Goal: Task Accomplishment & Management: Manage account settings

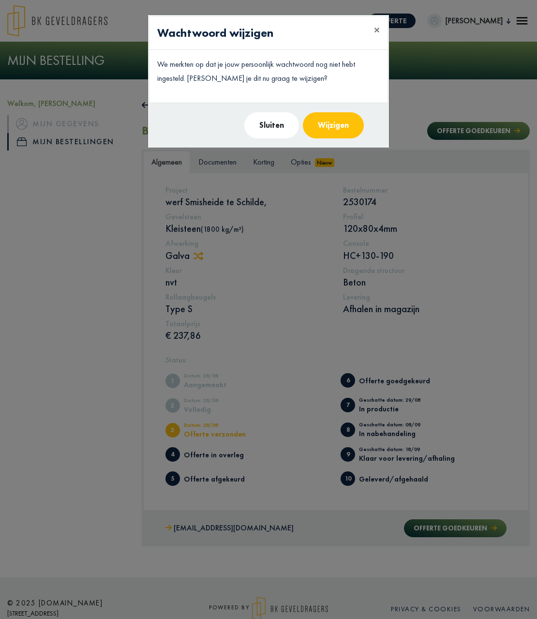
click at [225, 167] on modal-container "Wachtwoord wijzigen × We merkten op dat je jouw persoonlijk wachtwoord nog niet…" at bounding box center [268, 309] width 537 height 619
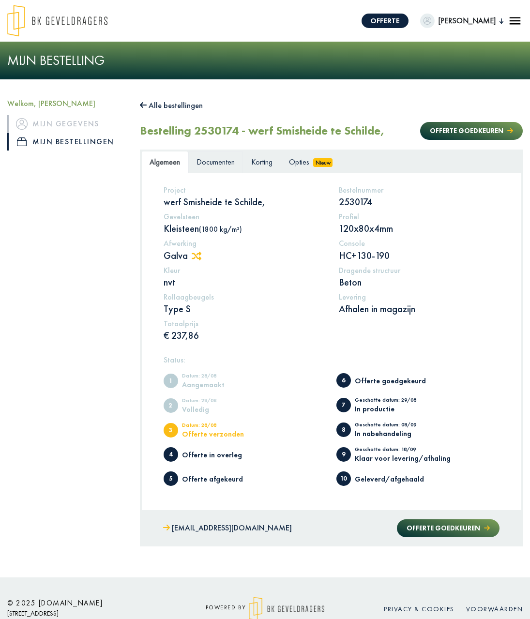
click at [218, 163] on span "Documenten" at bounding box center [216, 162] width 38 height 10
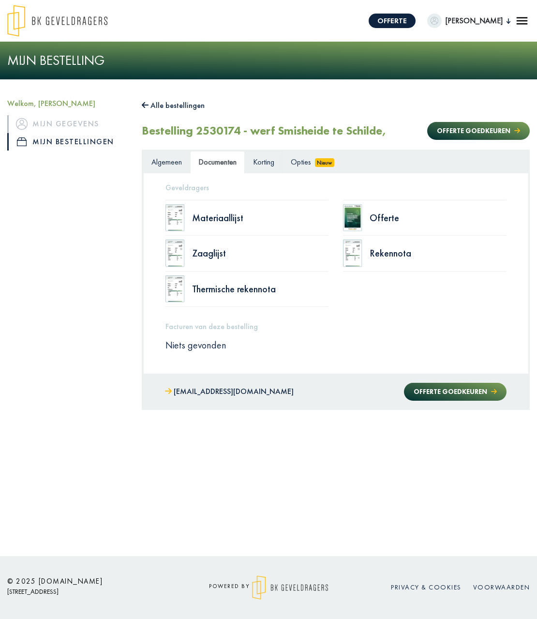
click at [268, 161] on span "Korting" at bounding box center [263, 162] width 21 height 10
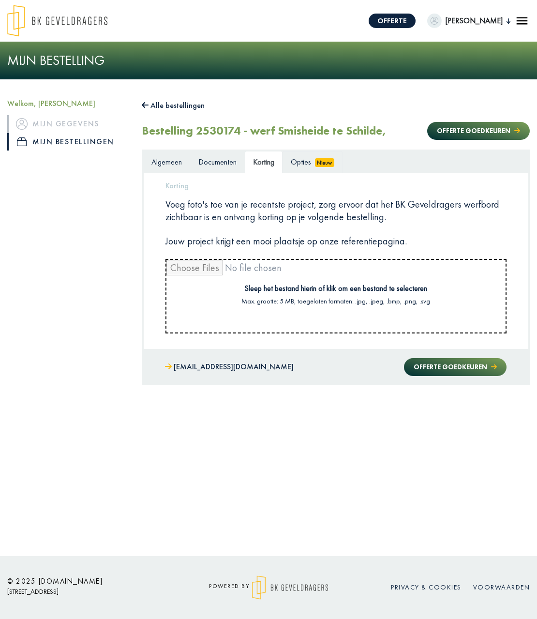
click at [297, 162] on span "Opties" at bounding box center [301, 162] width 20 height 10
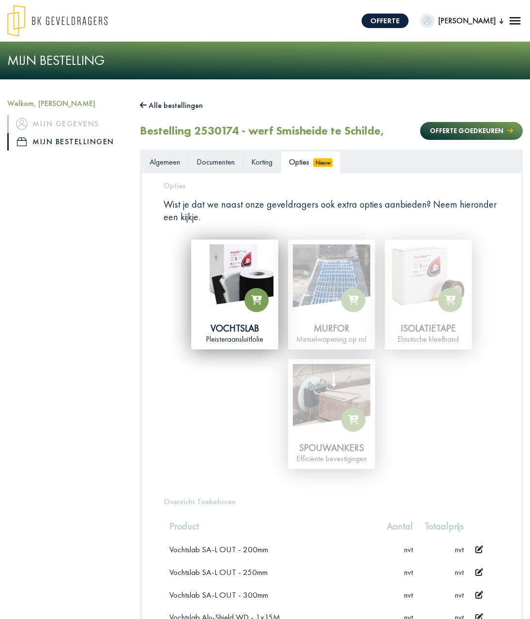
click at [215, 163] on span "Documenten" at bounding box center [216, 162] width 38 height 10
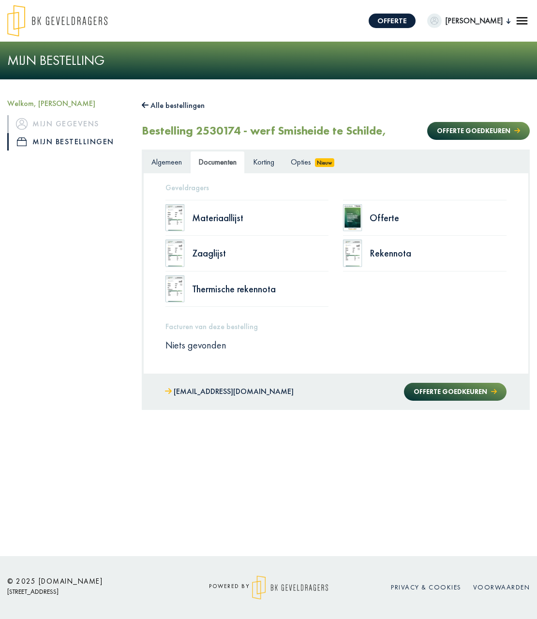
click at [167, 164] on span "Algemeen" at bounding box center [167, 162] width 30 height 10
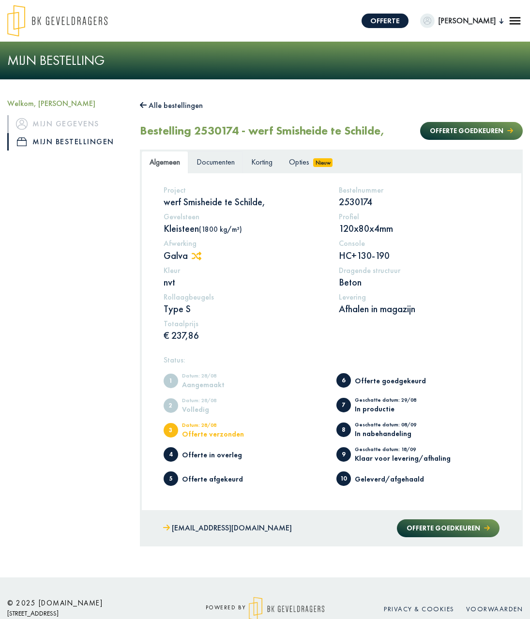
click at [203, 161] on span "Documenten" at bounding box center [216, 162] width 38 height 10
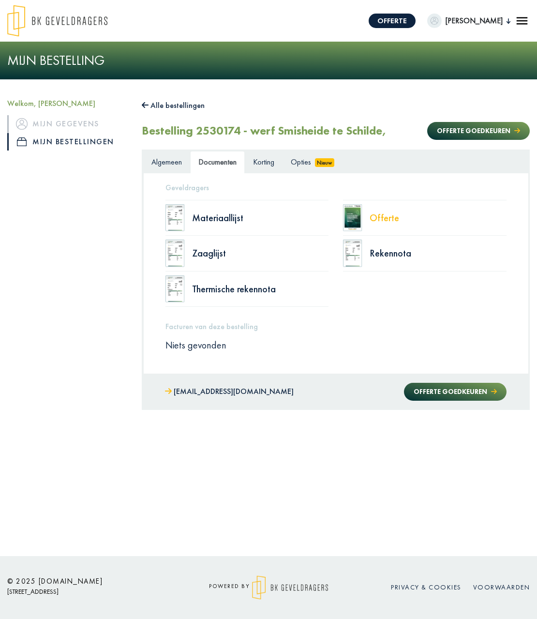
click at [381, 220] on div "Offerte" at bounding box center [438, 218] width 137 height 10
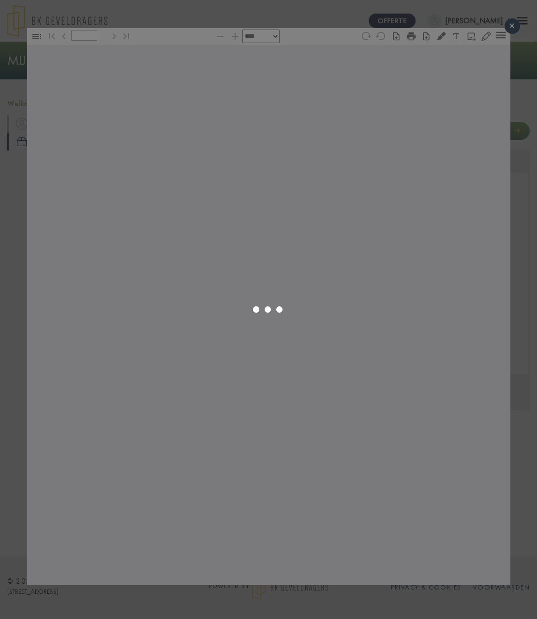
type input "*"
select select "****"
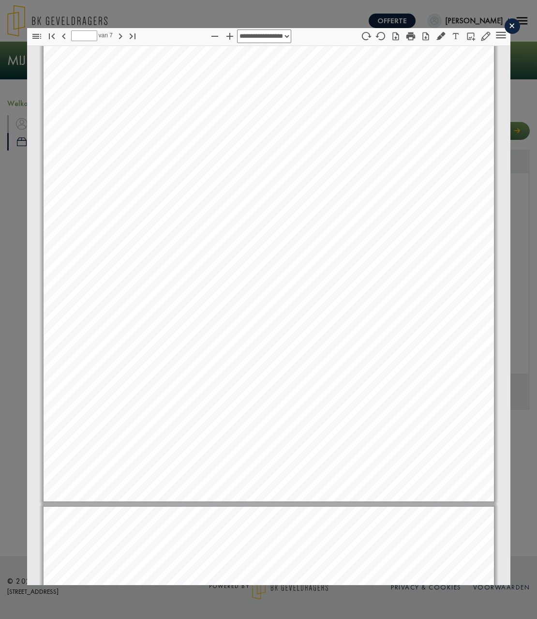
scroll to position [537, 0]
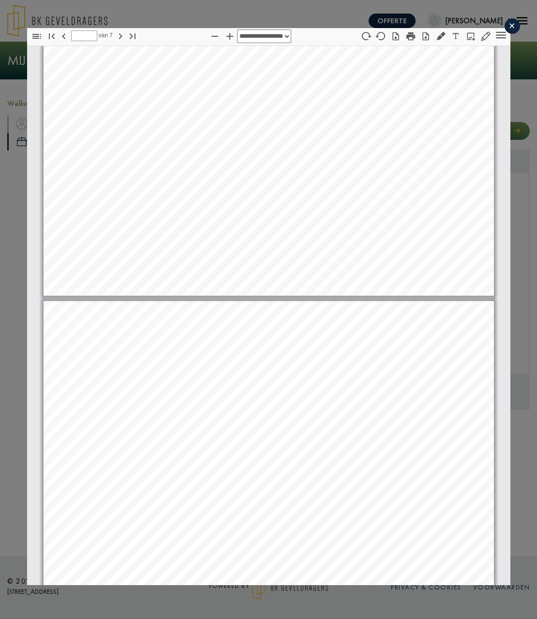
type input "*"
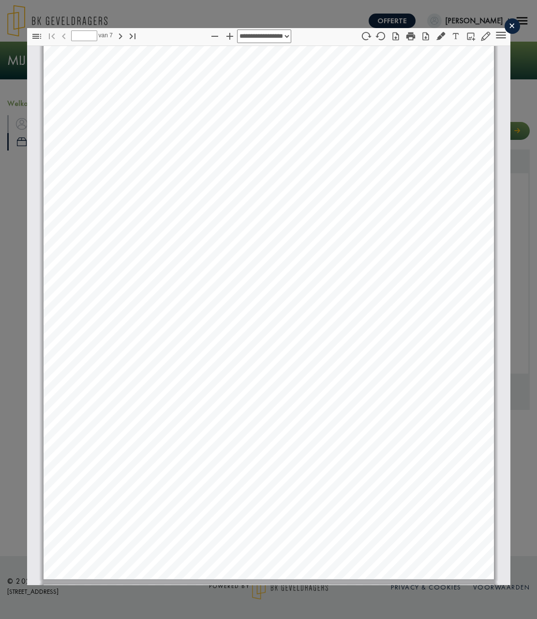
scroll to position [102, 0]
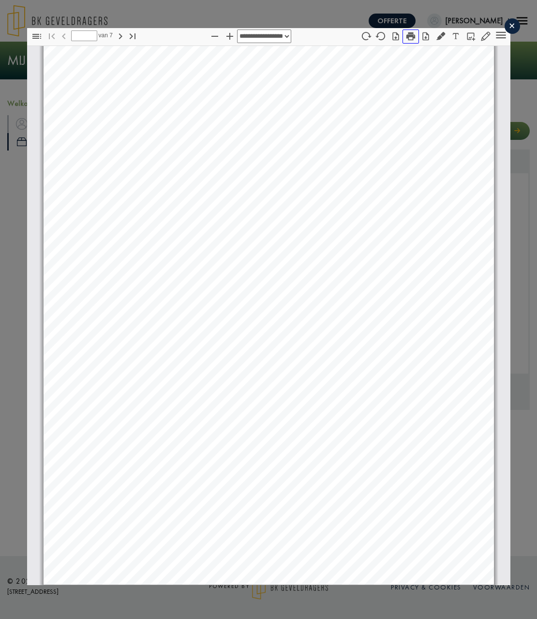
click at [406, 37] on icon "button" at bounding box center [411, 36] width 11 height 11
click at [505, 23] on div "×" at bounding box center [512, 25] width 15 height 15
